Goal: Transaction & Acquisition: Purchase product/service

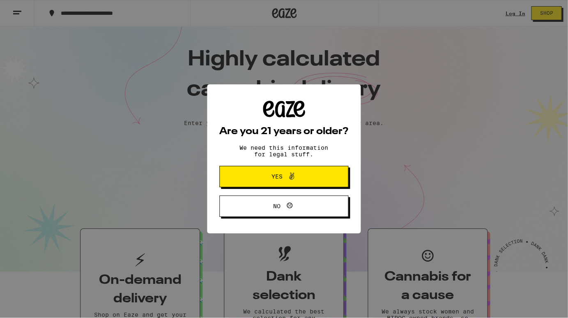
click at [320, 174] on button "Yes" at bounding box center [283, 176] width 129 height 21
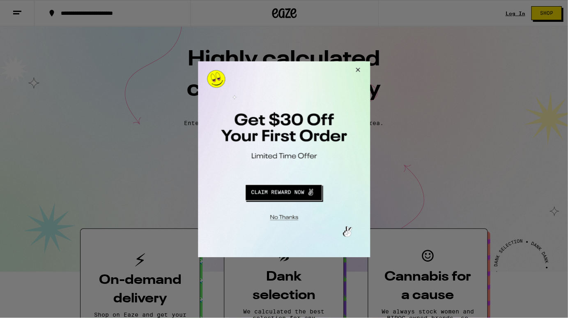
click at [358, 69] on button "Close Modal" at bounding box center [357, 71] width 22 height 20
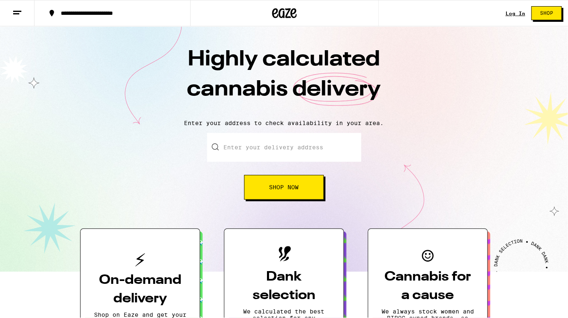
click at [517, 12] on link "Log In" at bounding box center [515, 13] width 20 height 5
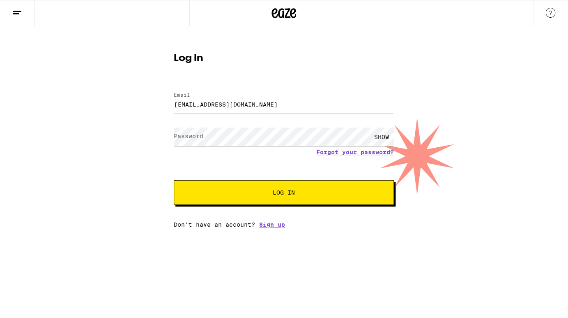
type input "[EMAIL_ADDRESS][DOMAIN_NAME]"
click at [284, 193] on button "Log In" at bounding box center [284, 192] width 220 height 25
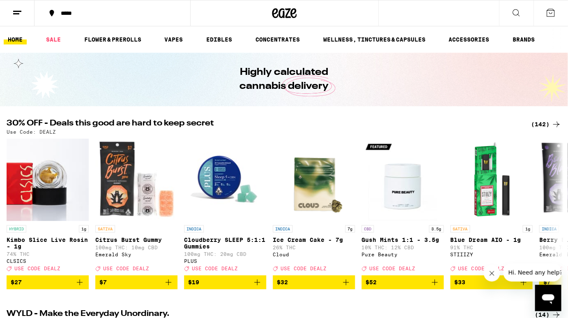
click at [17, 15] on icon at bounding box center [17, 13] width 10 height 10
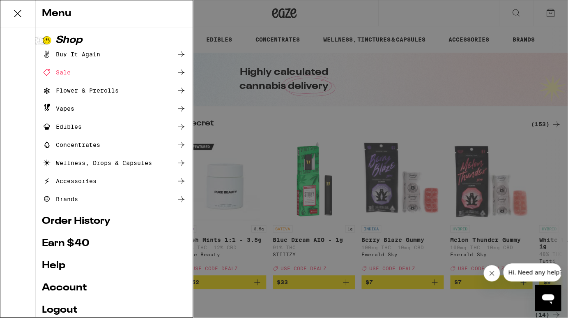
click at [80, 55] on div "Buy It Again" at bounding box center [71, 54] width 58 height 10
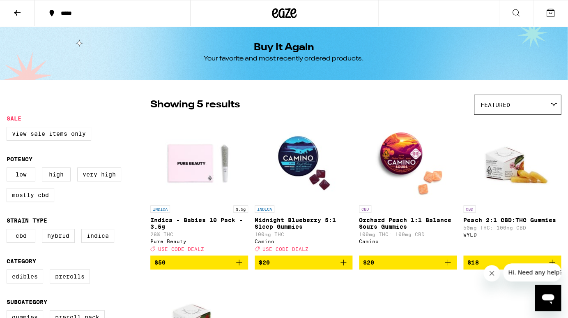
click at [239, 265] on icon "Add to bag" at bounding box center [239, 262] width 6 height 6
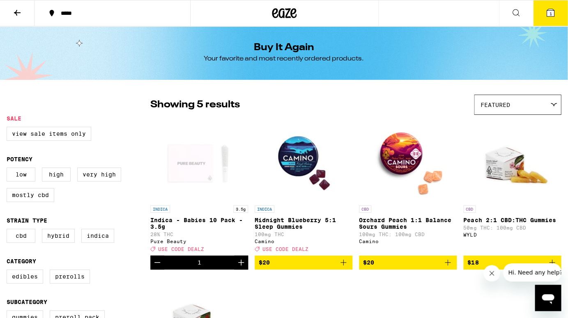
click at [448, 265] on icon "Add to bag" at bounding box center [448, 262] width 6 height 6
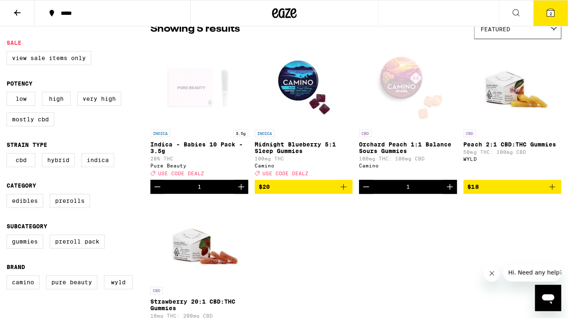
scroll to position [64, 0]
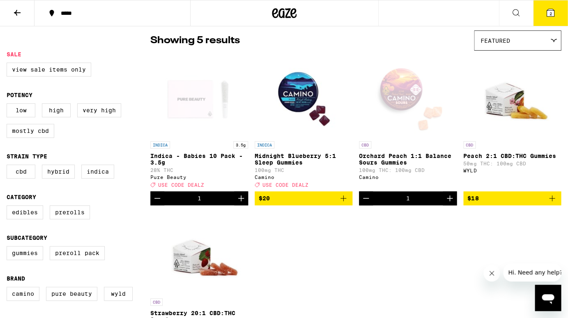
click at [548, 14] on icon at bounding box center [550, 12] width 7 height 7
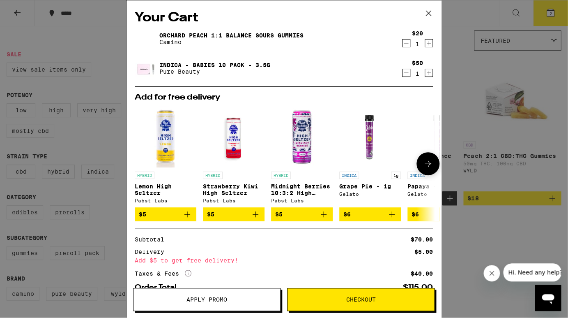
click at [428, 164] on icon at bounding box center [428, 164] width 7 height 6
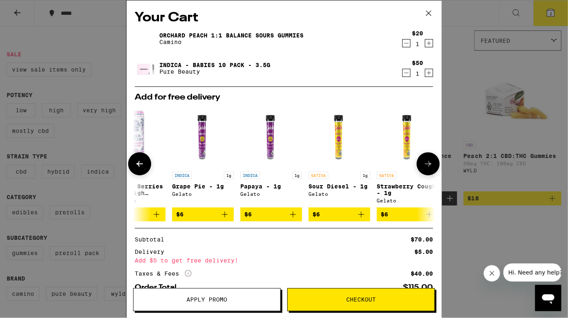
click at [428, 164] on icon at bounding box center [428, 164] width 7 height 6
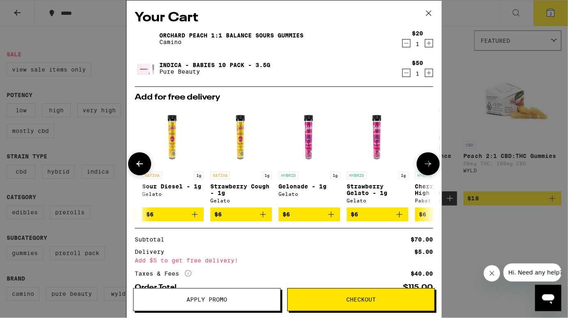
scroll to position [0, 334]
click at [428, 164] on icon at bounding box center [428, 164] width 7 height 6
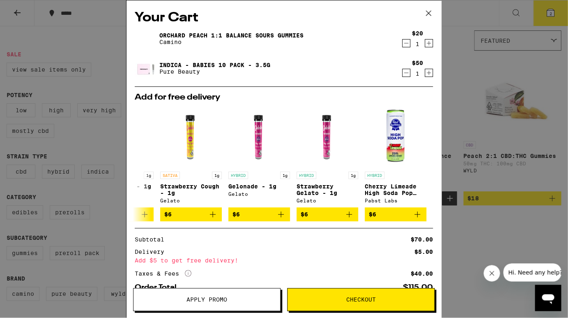
click at [427, 12] on icon at bounding box center [428, 13] width 12 height 12
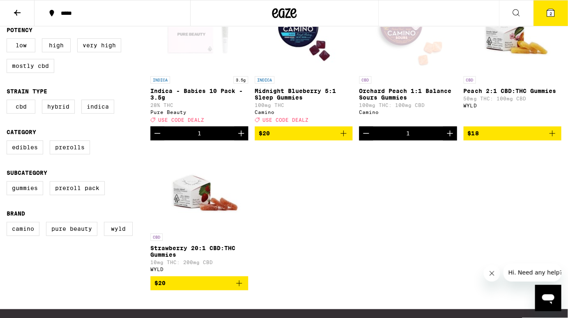
scroll to position [129, 0]
click at [552, 136] on icon "Add to bag" at bounding box center [552, 133] width 6 height 6
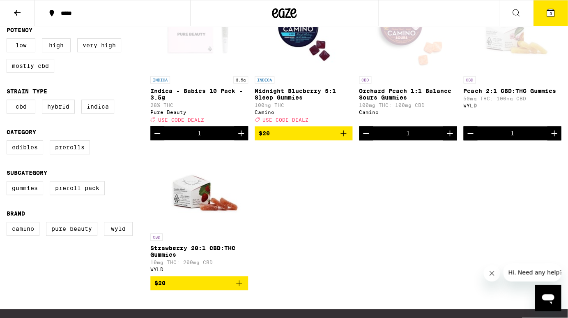
click at [549, 10] on icon at bounding box center [550, 12] width 7 height 7
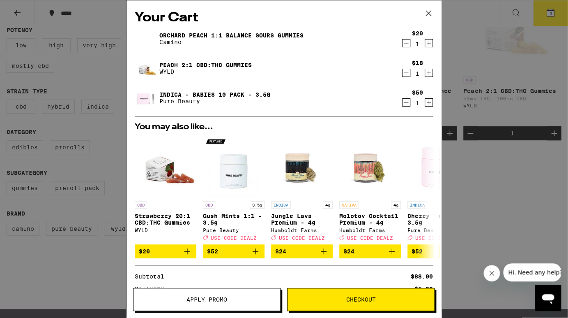
click at [196, 295] on button "Apply Promo" at bounding box center [207, 299] width 148 height 23
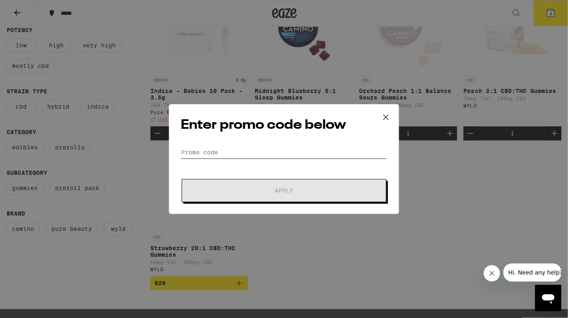
click at [222, 148] on input "Promo Code" at bounding box center [284, 152] width 206 height 12
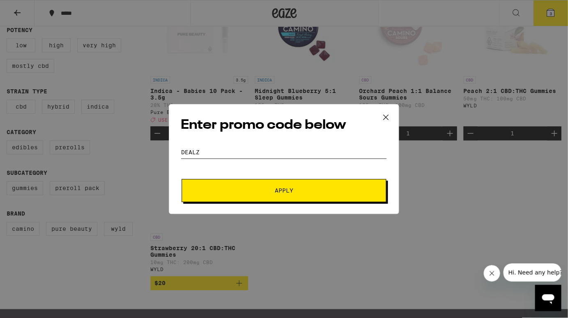
type input "dealz"
click at [280, 193] on span "Apply" at bounding box center [284, 190] width 18 height 6
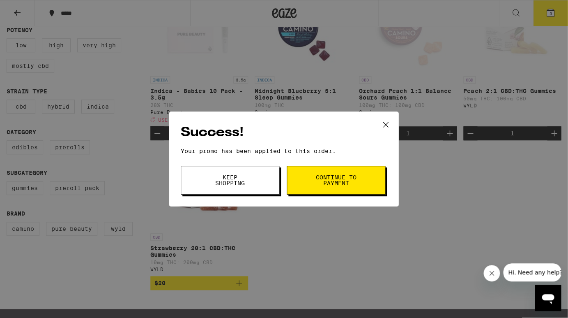
click at [336, 177] on span "Continue to payment" at bounding box center [336, 180] width 42 height 12
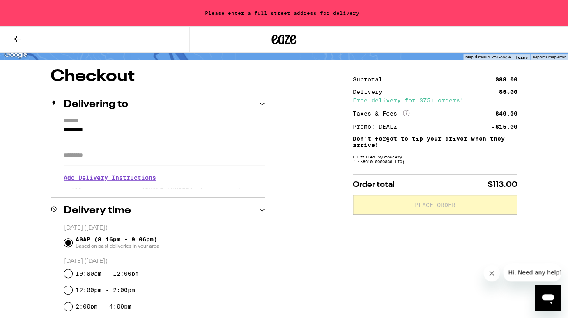
scroll to position [58, 0]
click at [110, 129] on input "*********" at bounding box center [164, 132] width 201 height 14
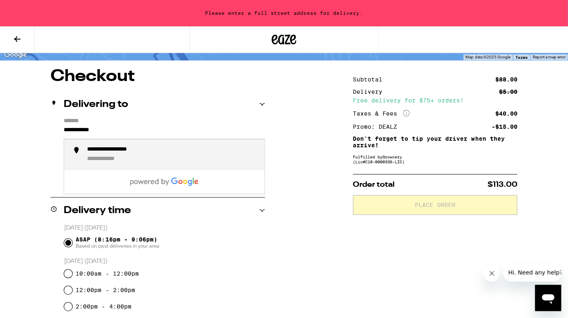
click at [110, 129] on input "**********" at bounding box center [164, 132] width 201 height 14
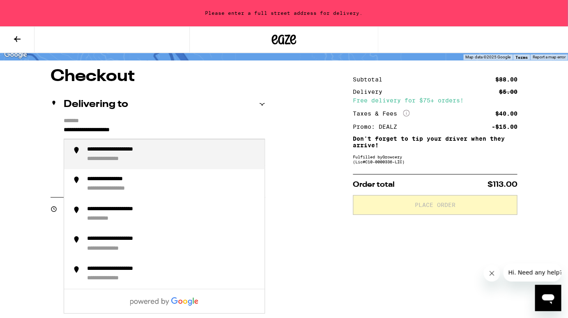
click at [141, 157] on div "**********" at bounding box center [115, 158] width 56 height 7
type input "**********"
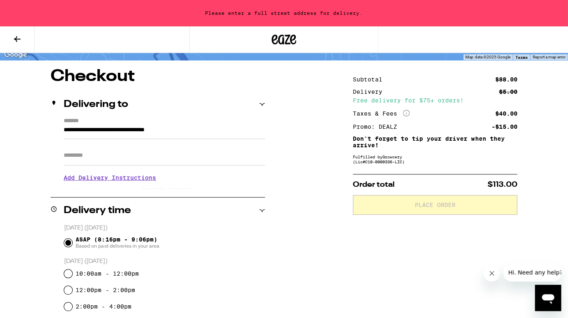
click at [116, 180] on h3 "Add Delivery Instructions" at bounding box center [164, 177] width 201 height 19
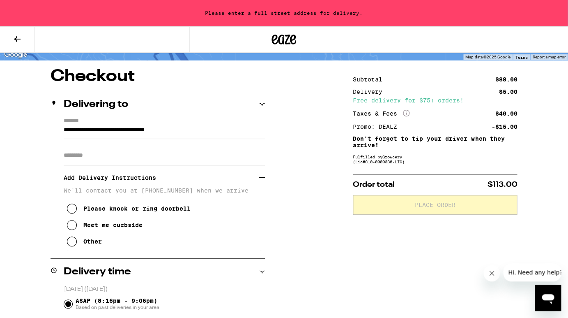
click at [104, 212] on div "Please knock or ring doorbell" at bounding box center [136, 208] width 107 height 7
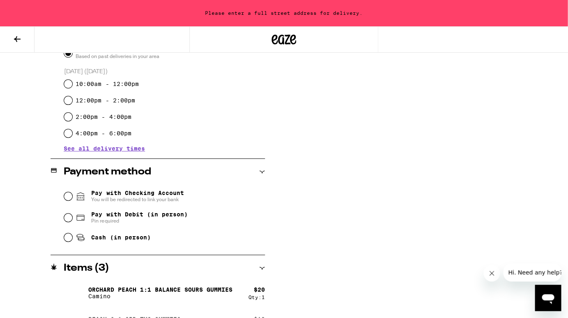
scroll to position [321, 0]
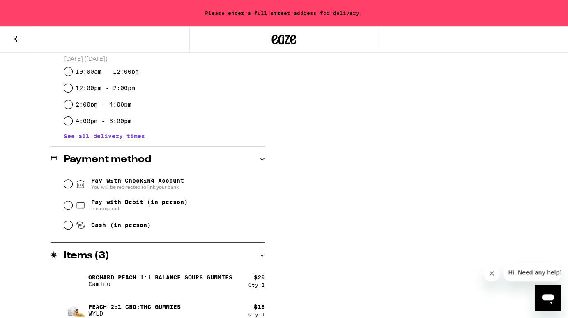
click at [69, 203] on input "Pay with Debit (in person) Pin required" at bounding box center [68, 205] width 8 height 8
radio input "true"
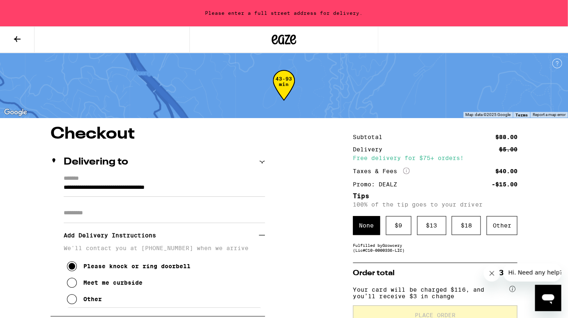
scroll to position [0, 0]
click at [182, 213] on input "Apt/Suite" at bounding box center [164, 213] width 201 height 20
click at [400, 224] on div "$ 9" at bounding box center [398, 225] width 25 height 19
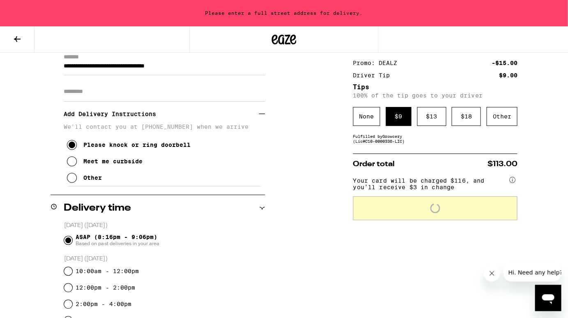
scroll to position [121, 0]
click at [72, 97] on input "Apt/Suite" at bounding box center [164, 92] width 201 height 20
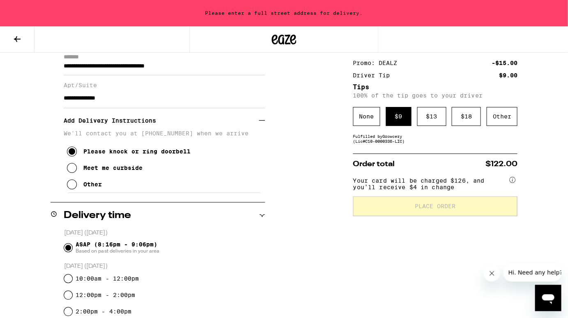
type input "**********"
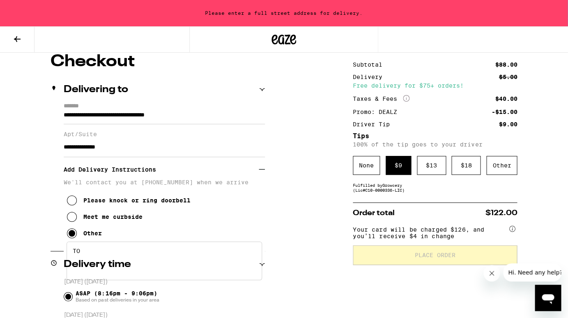
scroll to position [0, 0]
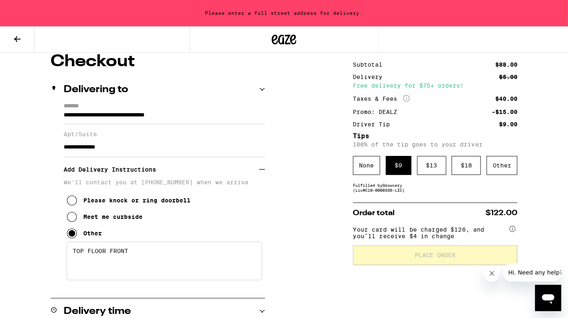
type textarea "TOP FLOOR FRONT"
click at [122, 115] on input "**********" at bounding box center [164, 117] width 201 height 14
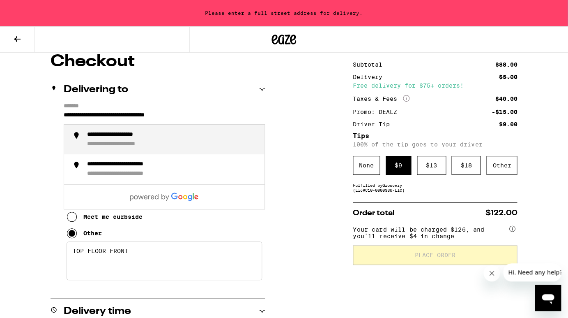
click at [210, 114] on input "**********" at bounding box center [164, 117] width 201 height 14
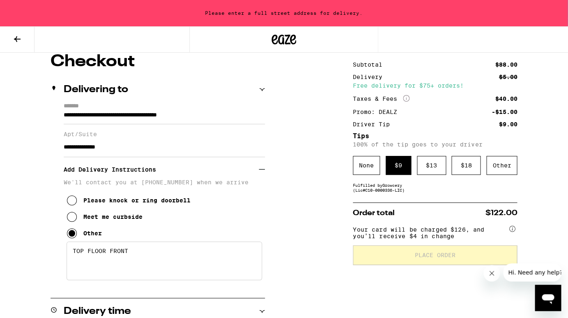
click at [102, 117] on input "**********" at bounding box center [164, 117] width 201 height 14
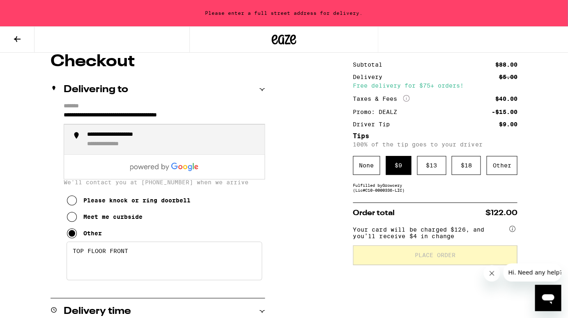
click at [111, 138] on div "**********" at bounding box center [128, 134] width 82 height 7
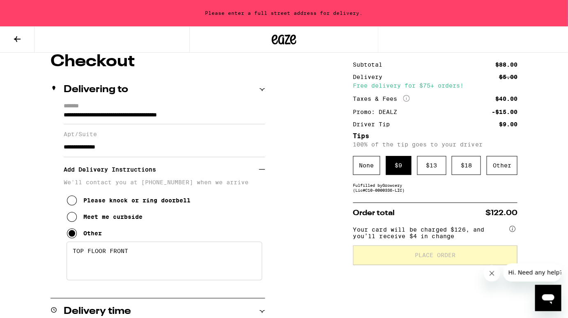
type input "**********"
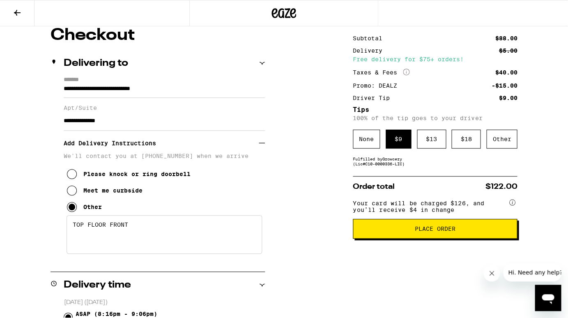
click at [145, 177] on div "Please knock or ring doorbell" at bounding box center [136, 174] width 107 height 7
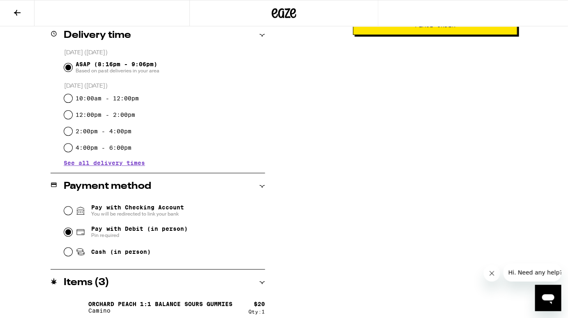
scroll to position [276, 0]
click at [429, 33] on button "Place Order" at bounding box center [435, 25] width 164 height 20
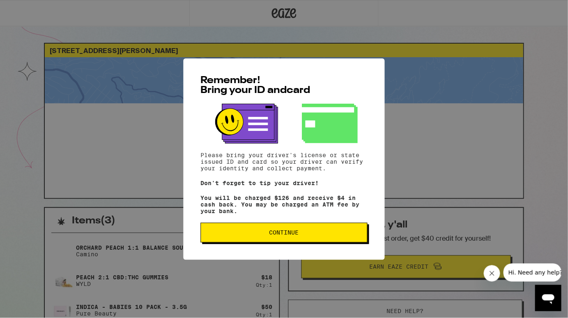
click at [289, 235] on span "Continue" at bounding box center [284, 232] width 30 height 6
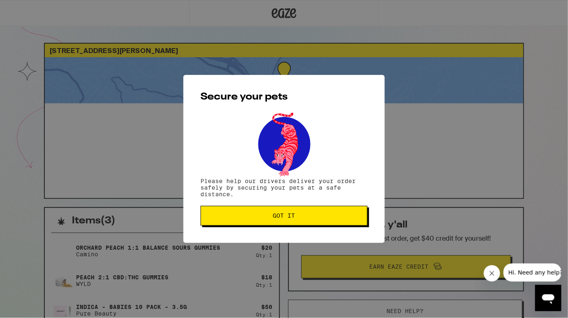
click at [290, 217] on span "Got it" at bounding box center [284, 215] width 22 height 6
